Goal: Task Accomplishment & Management: Use online tool/utility

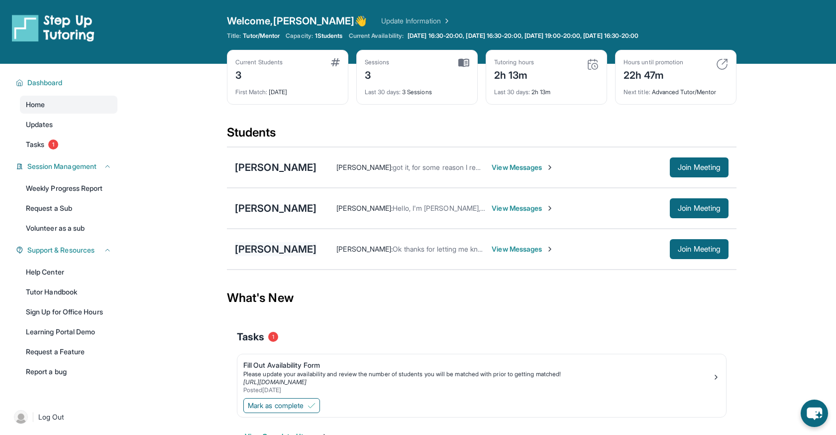
click at [287, 245] on div "[PERSON_NAME]" at bounding box center [276, 249] width 82 height 14
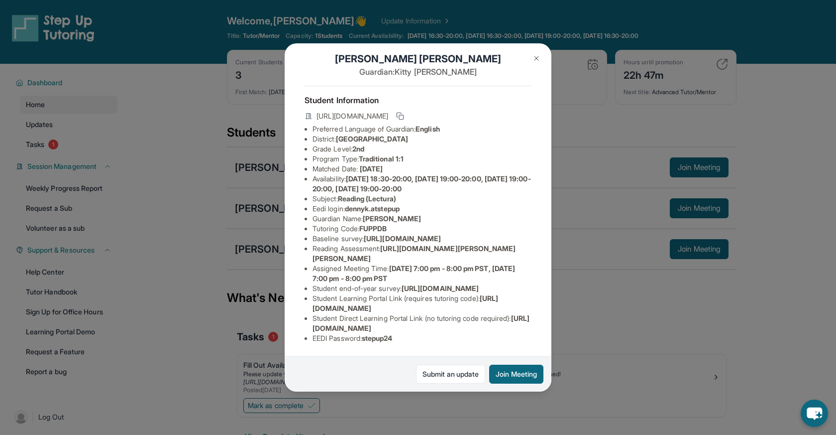
scroll to position [55, 0]
click at [542, 56] on button at bounding box center [537, 58] width 20 height 20
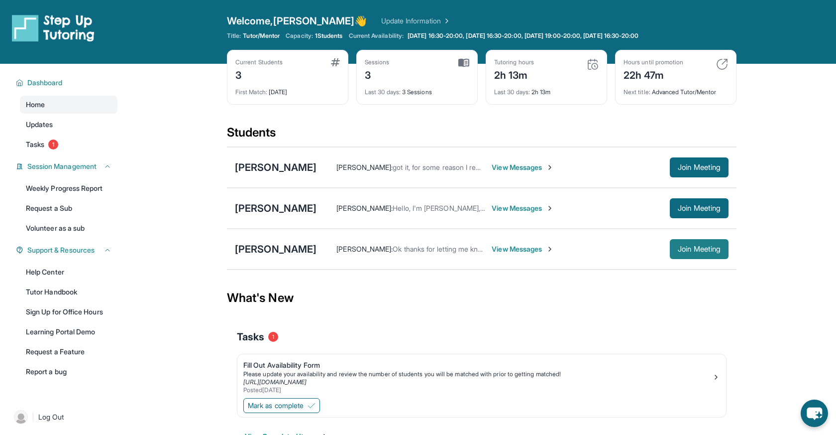
click at [691, 251] on span "Join Meeting" at bounding box center [699, 249] width 43 height 6
click at [270, 253] on div "[PERSON_NAME]" at bounding box center [276, 249] width 82 height 14
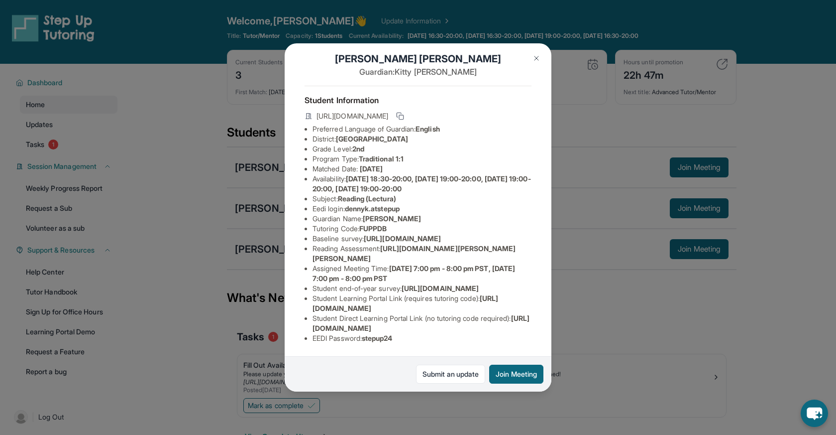
scroll to position [28, 0]
drag, startPoint x: 398, startPoint y: 151, endPoint x: 358, endPoint y: 151, distance: 39.3
click at [358, 164] on li "Matched Date: [DATE]" at bounding box center [422, 169] width 219 height 10
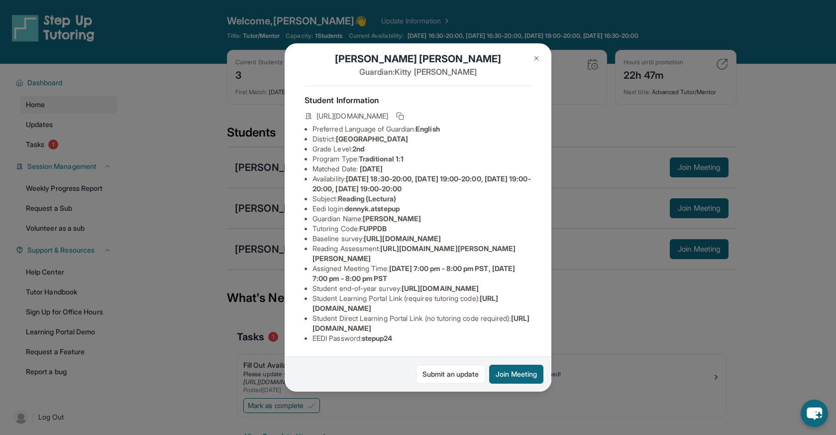
click at [538, 56] on img at bounding box center [537, 58] width 8 height 8
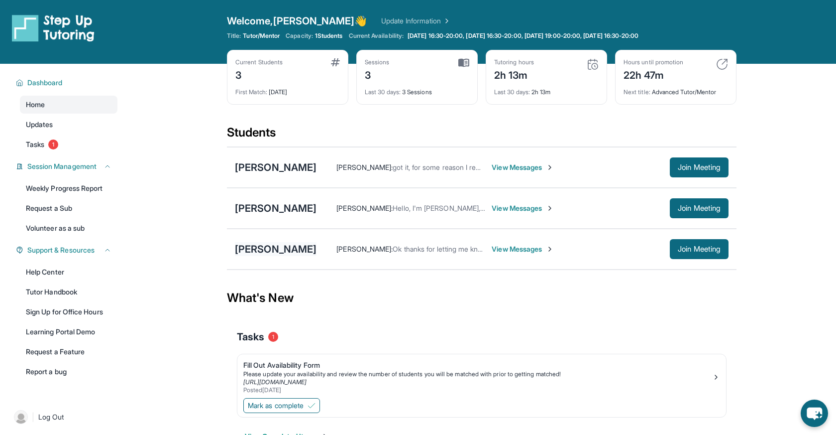
click at [264, 248] on div "[PERSON_NAME]" at bounding box center [276, 249] width 82 height 14
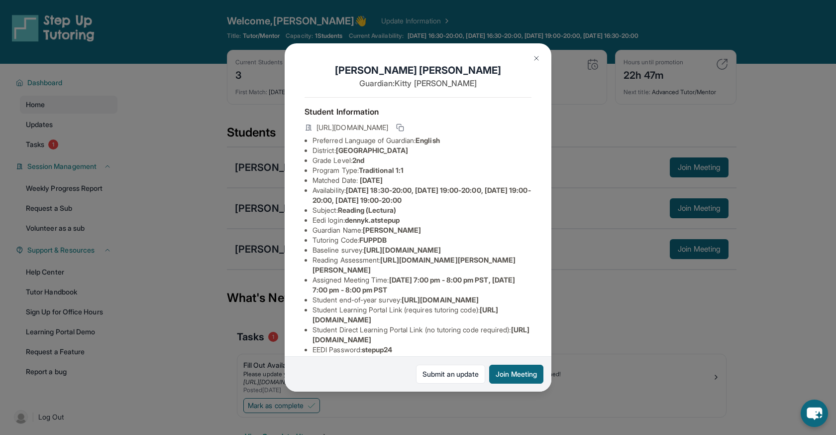
click at [537, 57] on img at bounding box center [537, 58] width 8 height 8
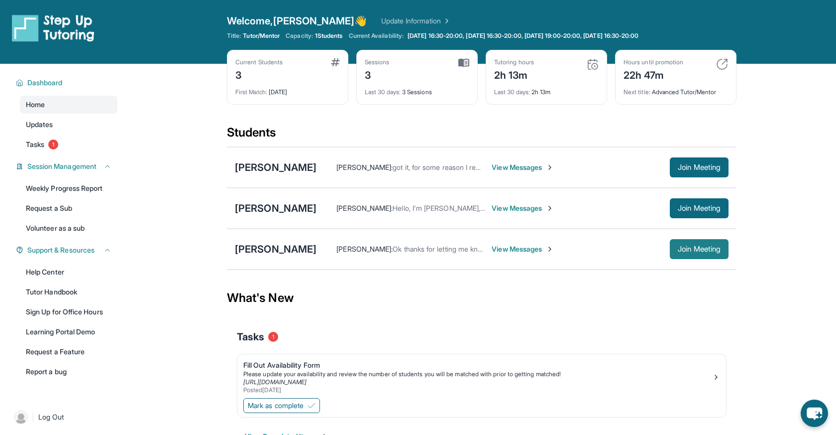
click at [702, 251] on span "Join Meeting" at bounding box center [699, 249] width 43 height 6
